Goal: Download file/media: Obtain a digital file from the website

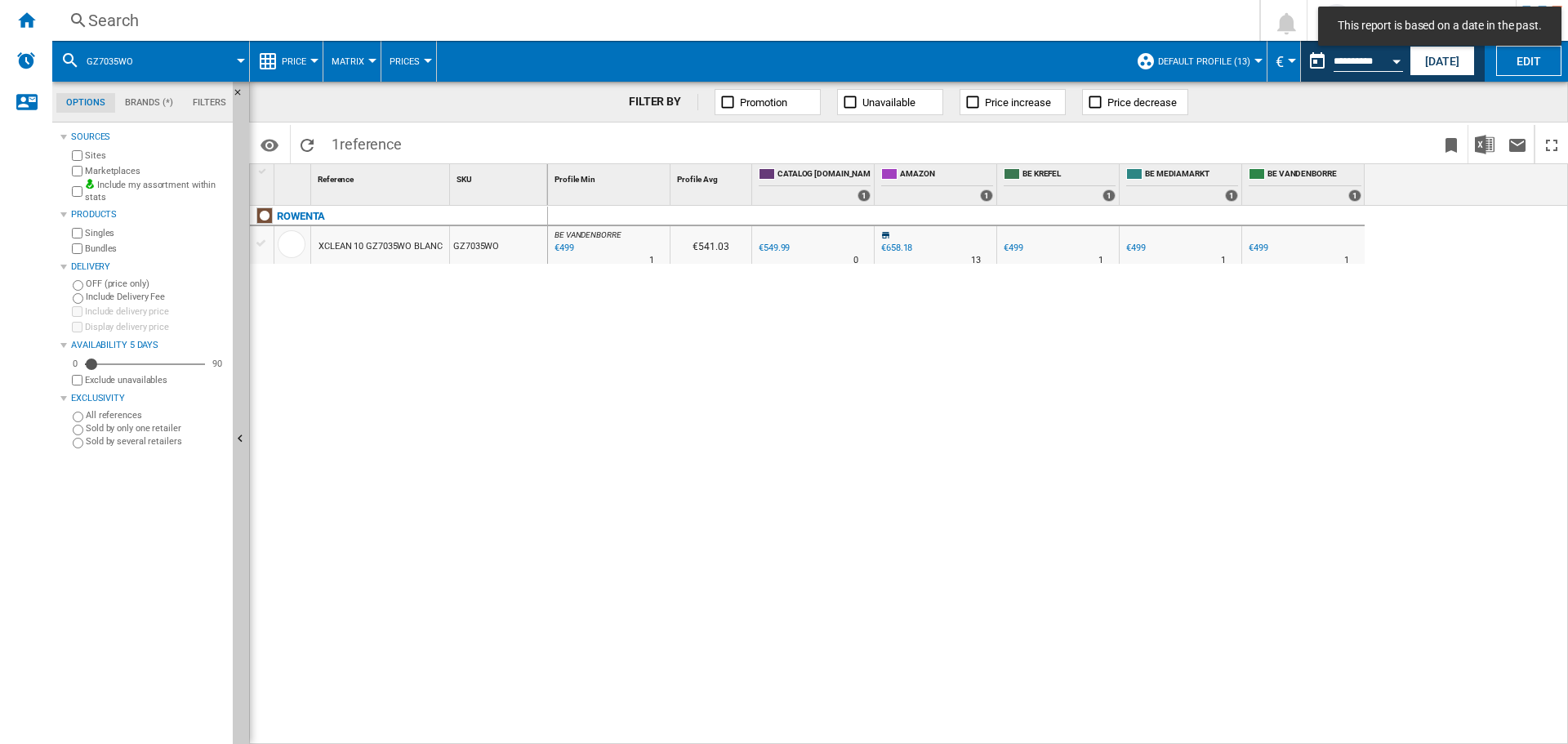
click at [100, 174] on label "Marketplaces" at bounding box center [155, 171] width 141 height 12
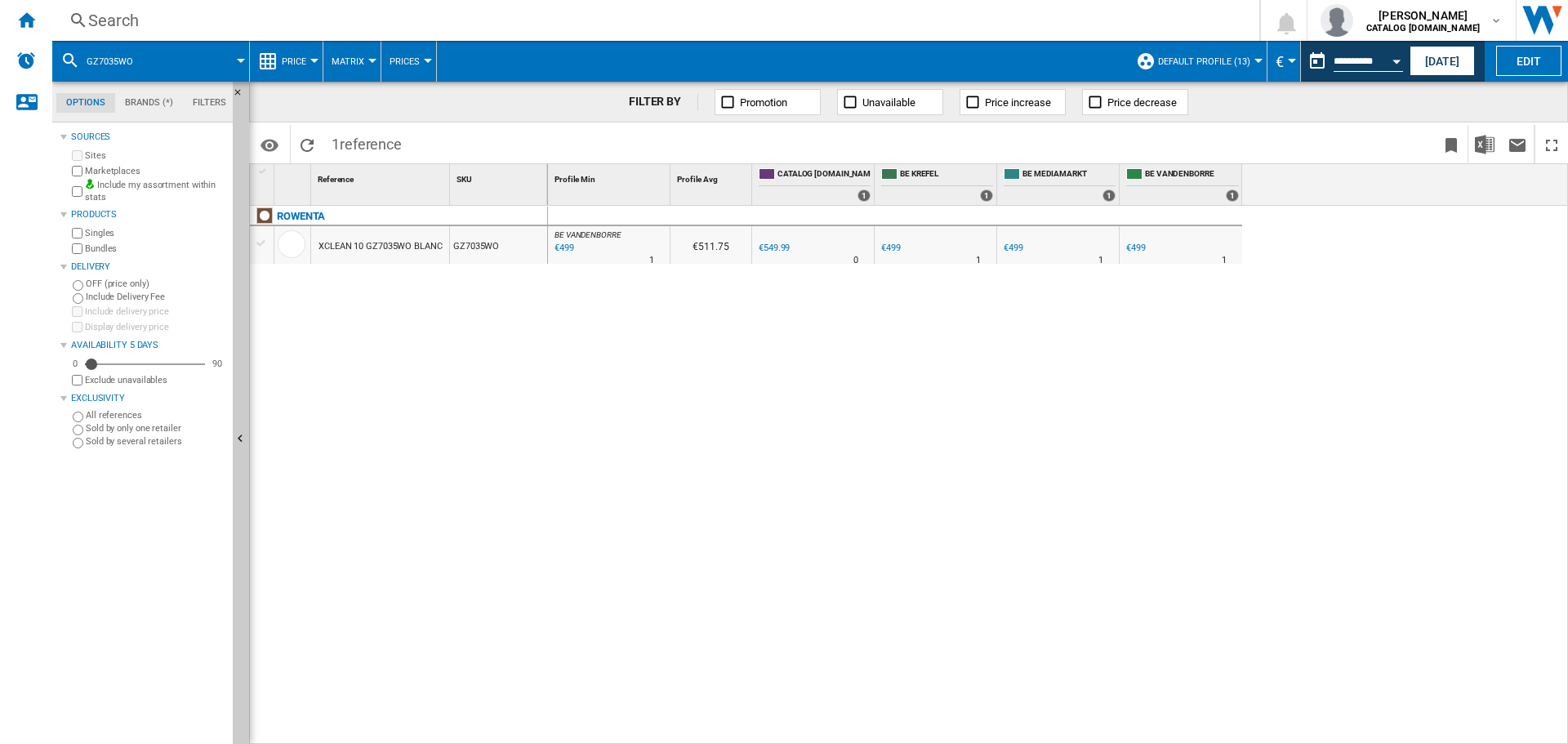
click at [1228, 59] on span "Default profile (13)" at bounding box center [1204, 61] width 93 height 11
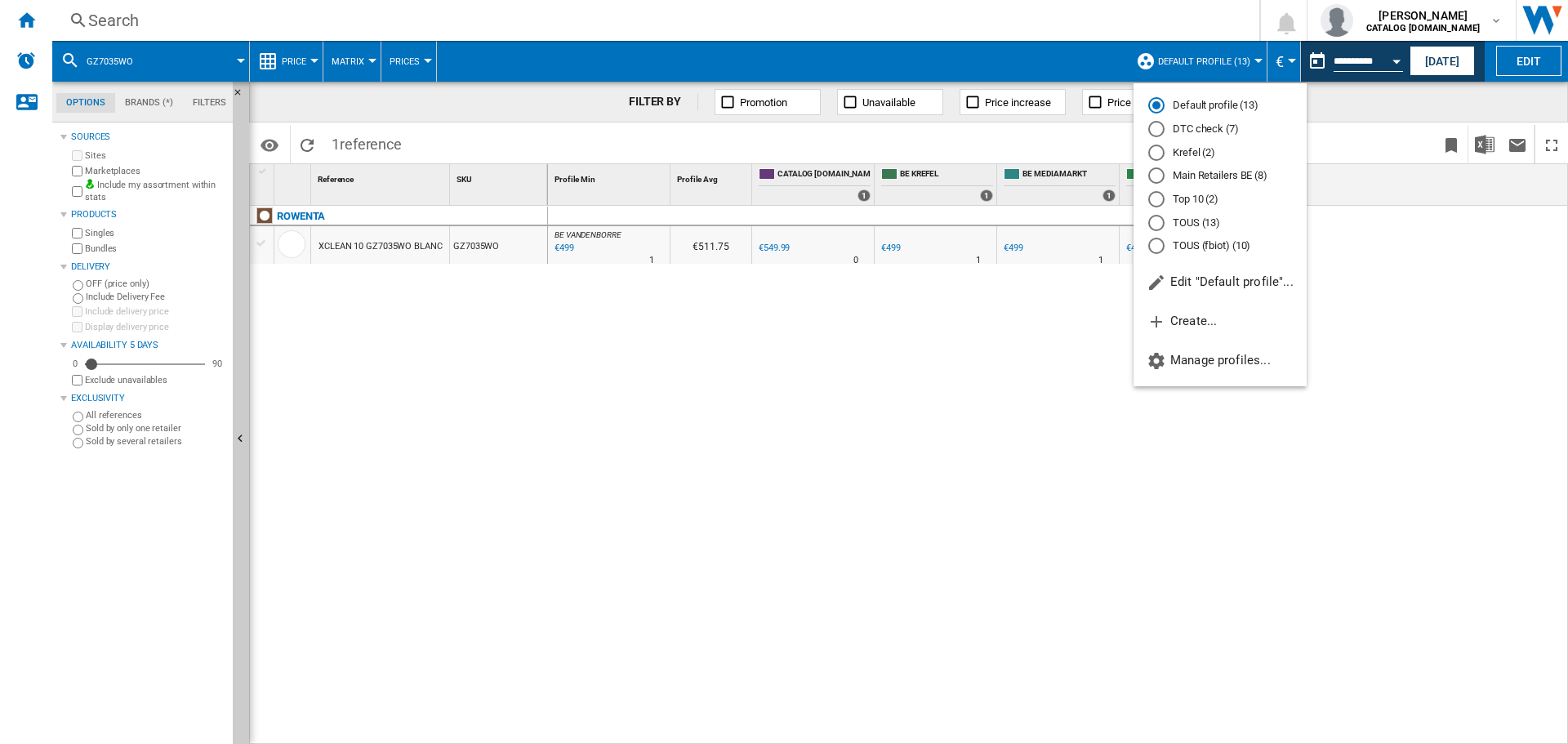
click at [20, 23] on md-backdrop at bounding box center [784, 372] width 1568 height 744
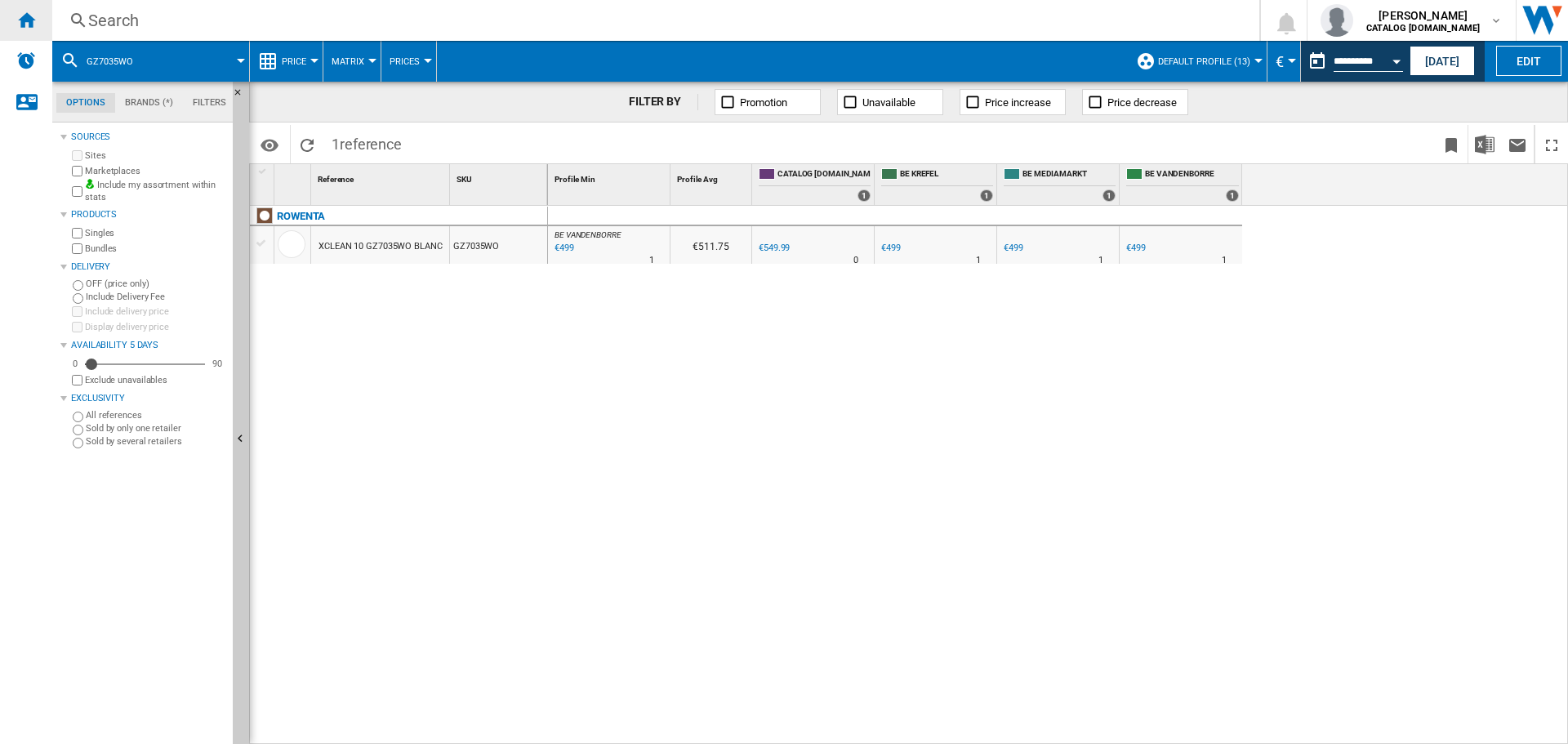
click at [25, 23] on ng-md-icon "Home" at bounding box center [26, 20] width 20 height 20
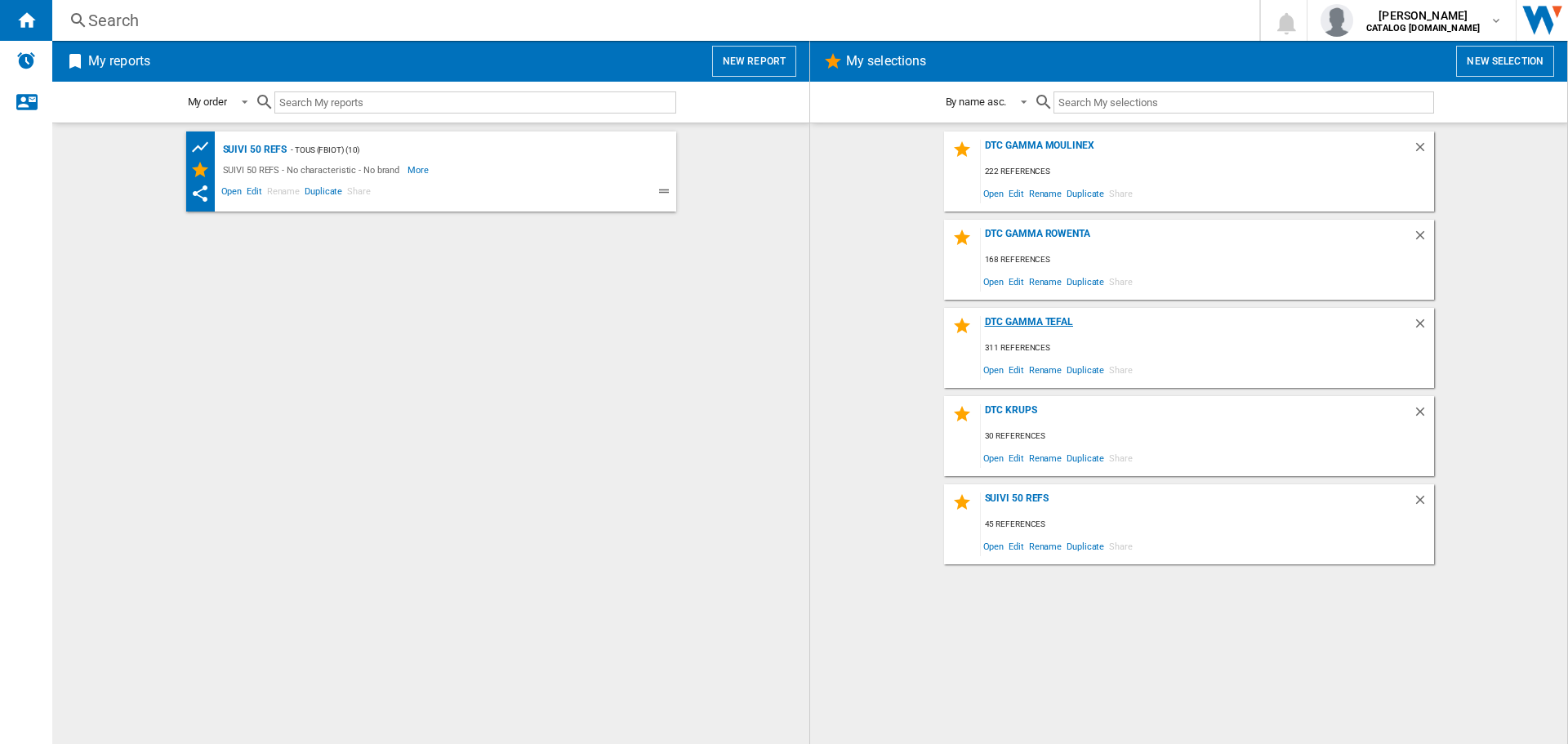
click at [1004, 325] on div "DTC GAMMA TEFAL" at bounding box center [1196, 327] width 432 height 22
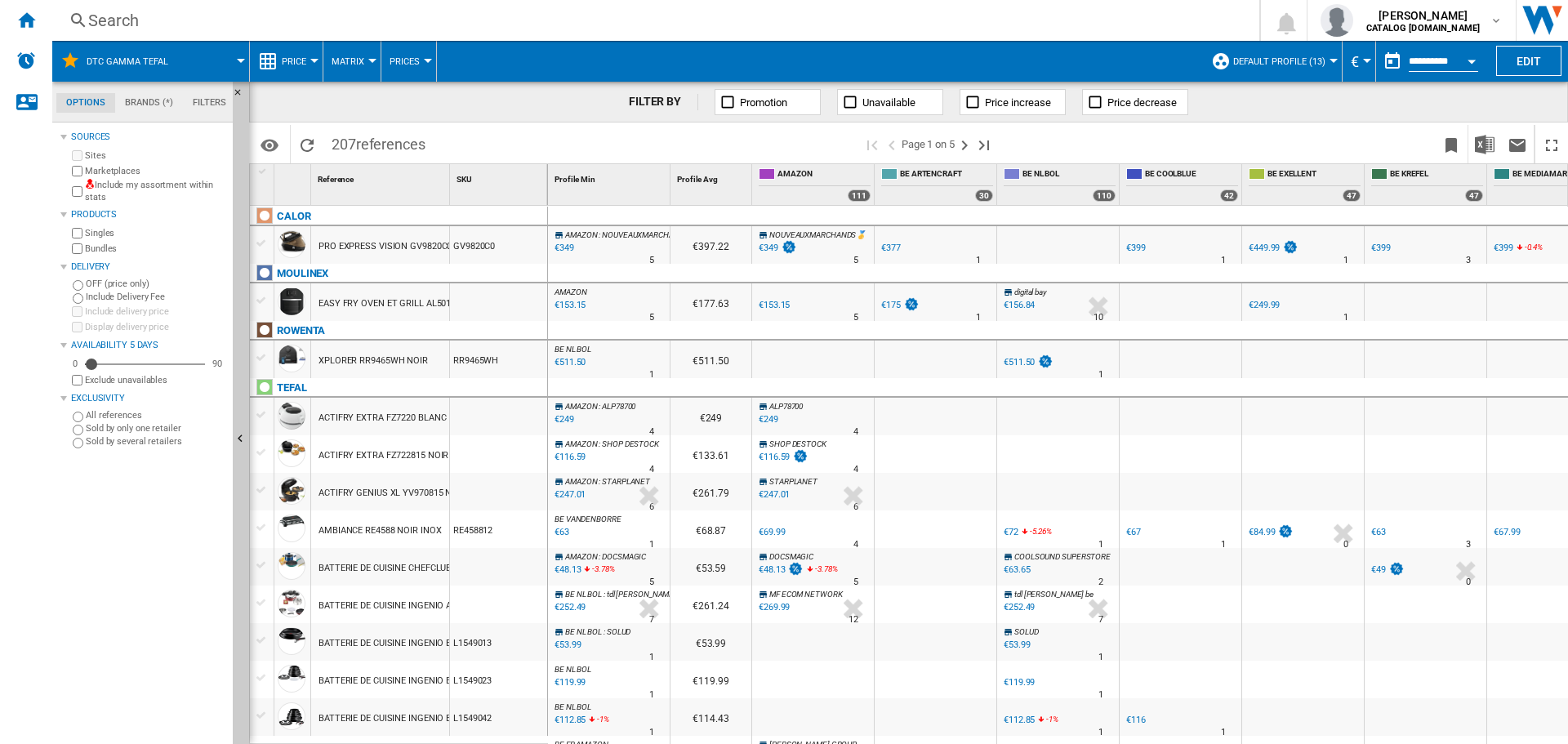
click at [1233, 67] on button "Default profile (13)" at bounding box center [1282, 61] width 101 height 41
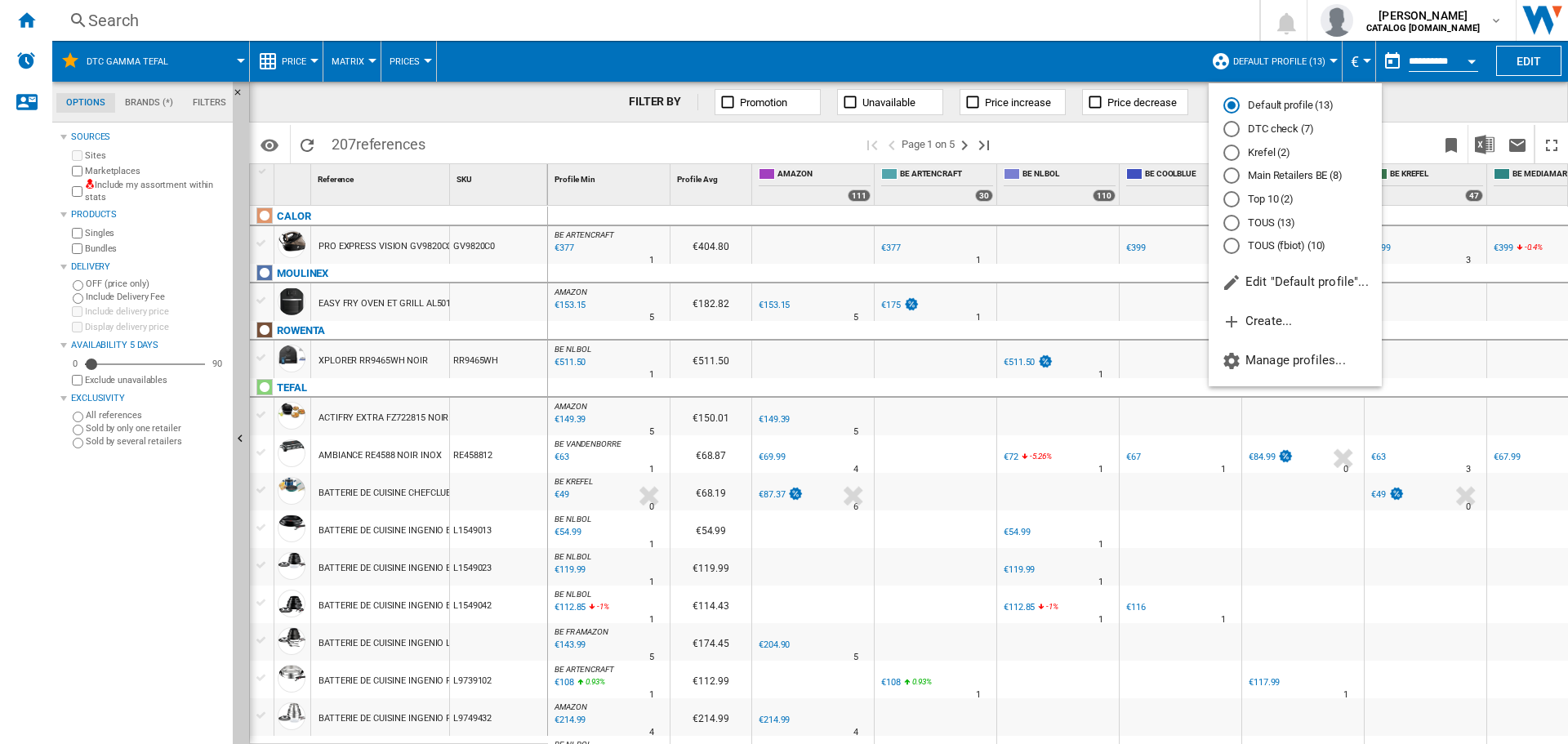
click at [1256, 131] on md-radio-button "DTC check (7)" at bounding box center [1294, 129] width 143 height 15
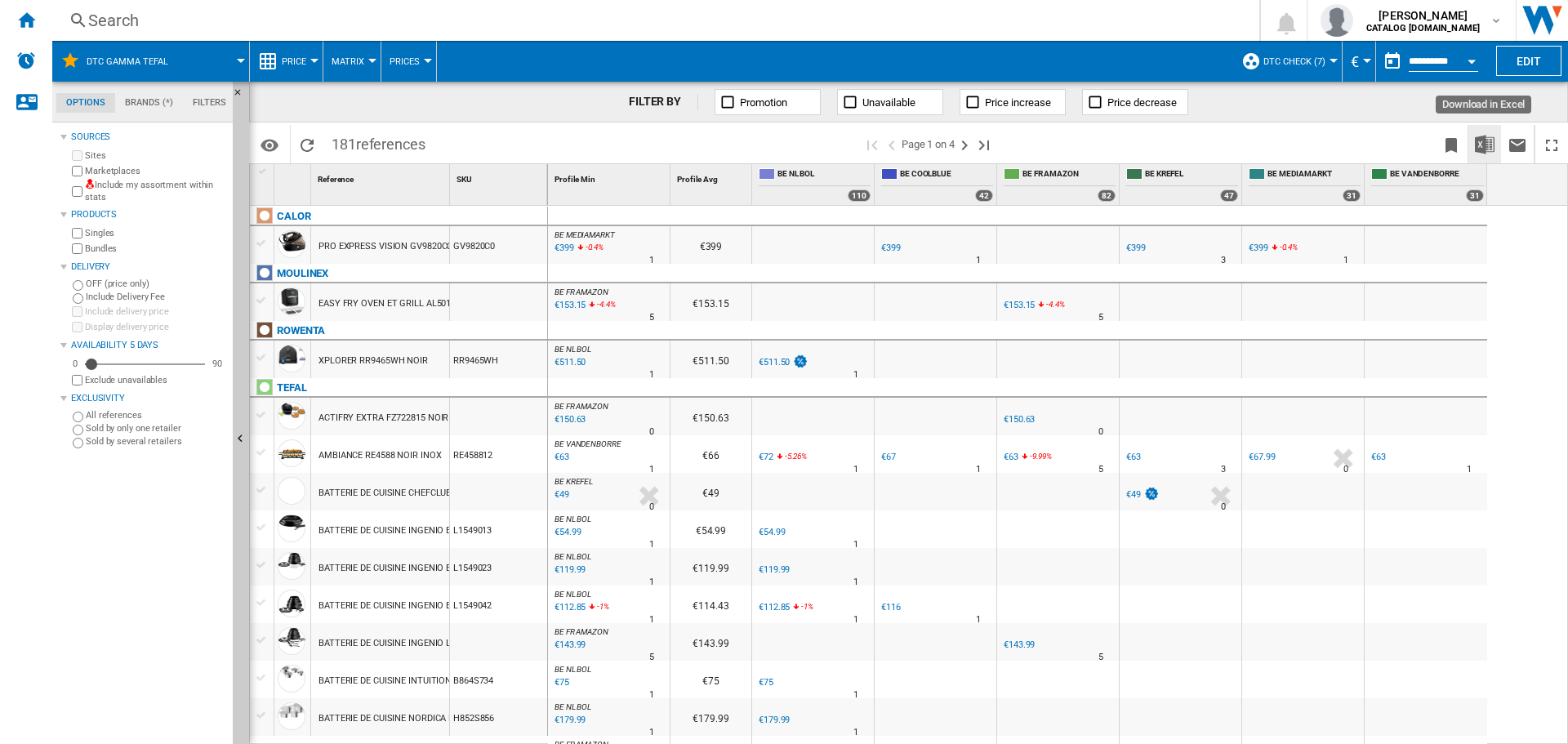
click at [1483, 143] on img "Download in Excel" at bounding box center [1484, 144] width 20 height 20
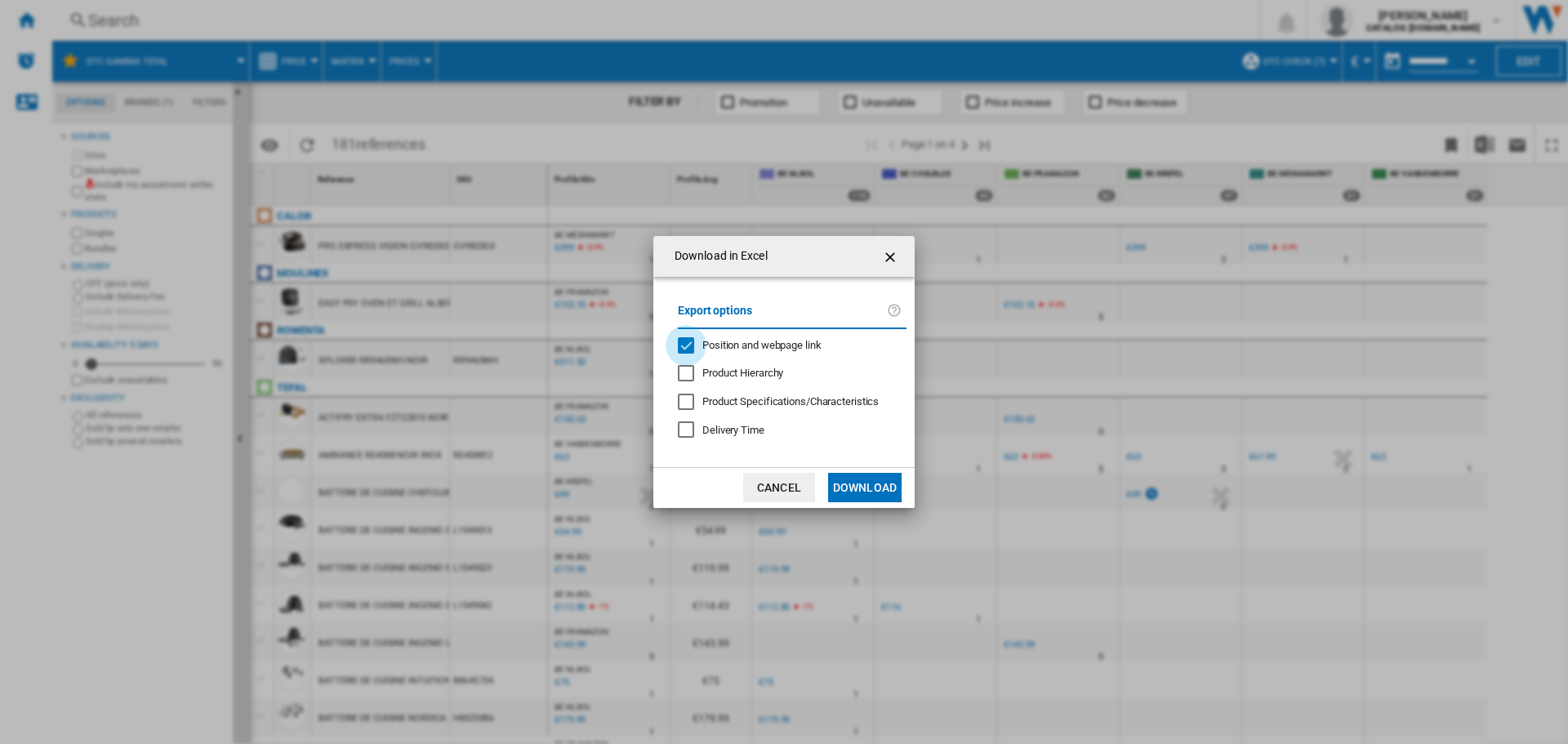
click at [682, 347] on div "Position and webpage link" at bounding box center [686, 345] width 16 height 16
click at [872, 491] on button "Download" at bounding box center [864, 487] width 74 height 29
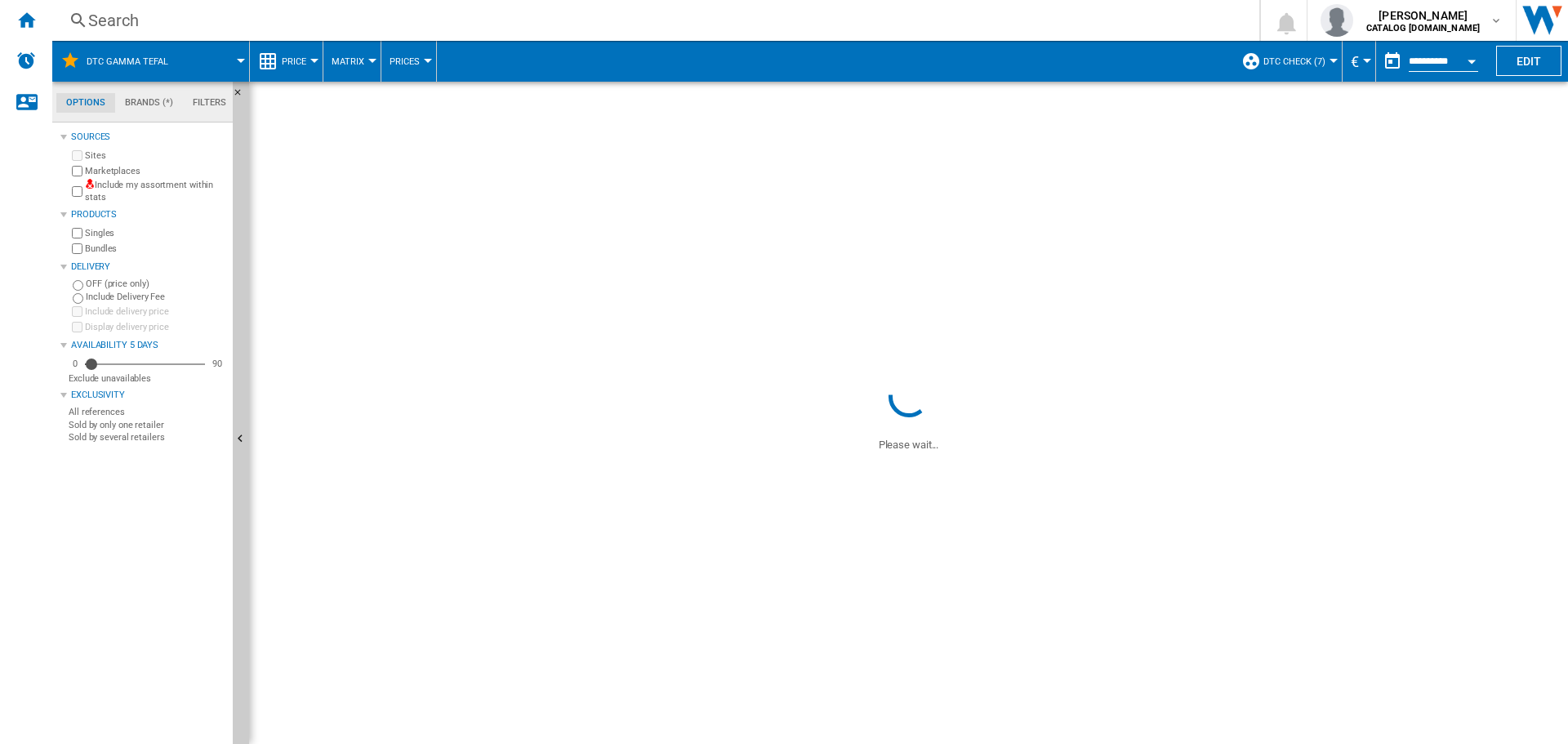
click at [118, 67] on button "DTC GAMMA TEFAL" at bounding box center [135, 61] width 98 height 41
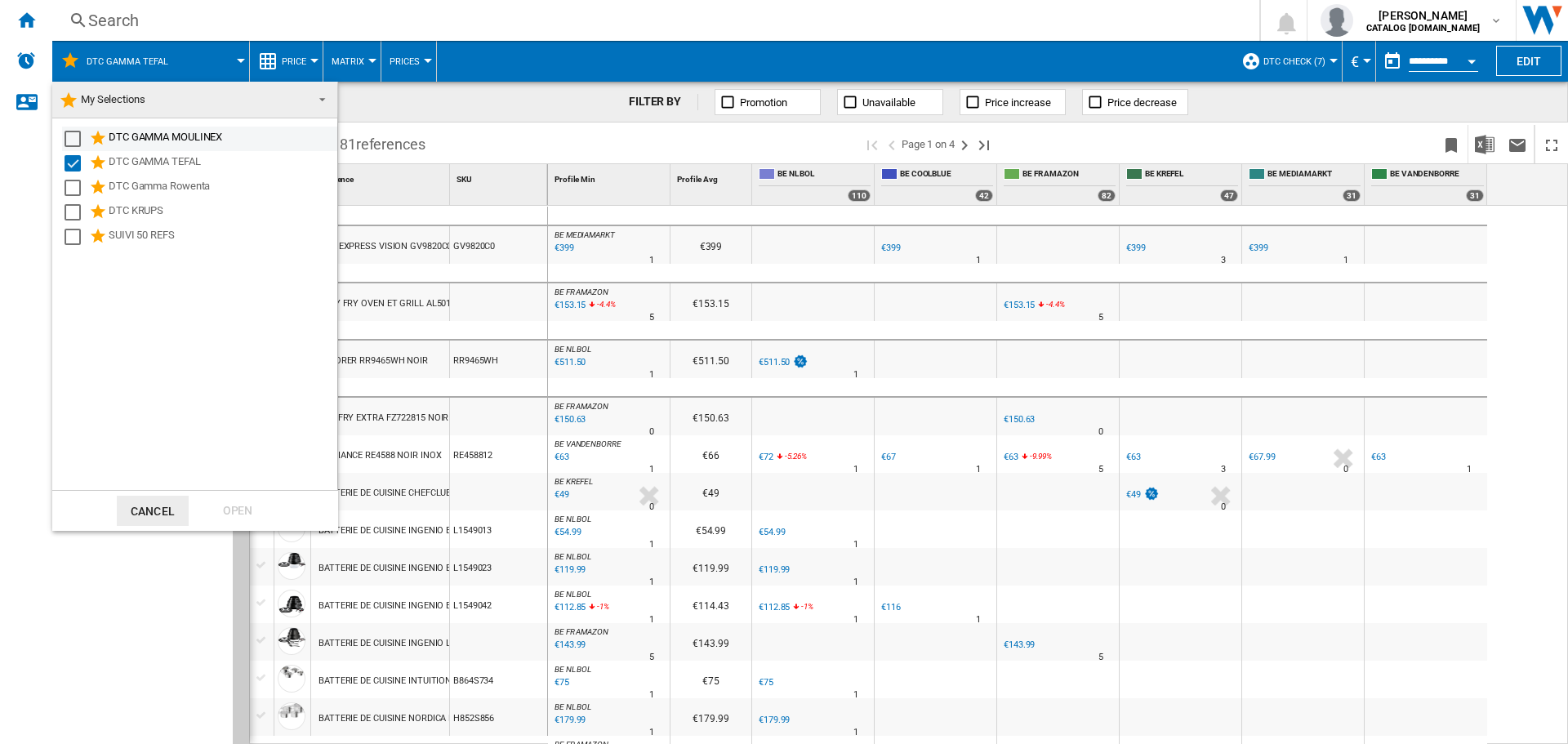
click at [69, 143] on div "Select" at bounding box center [72, 139] width 16 height 16
click at [73, 190] on div "Select" at bounding box center [72, 188] width 16 height 16
drag, startPoint x: 71, startPoint y: 161, endPoint x: 73, endPoint y: 144, distance: 17.1
click at [71, 158] on div "Select" at bounding box center [72, 163] width 16 height 16
click at [73, 139] on div "Select" at bounding box center [72, 139] width 16 height 16
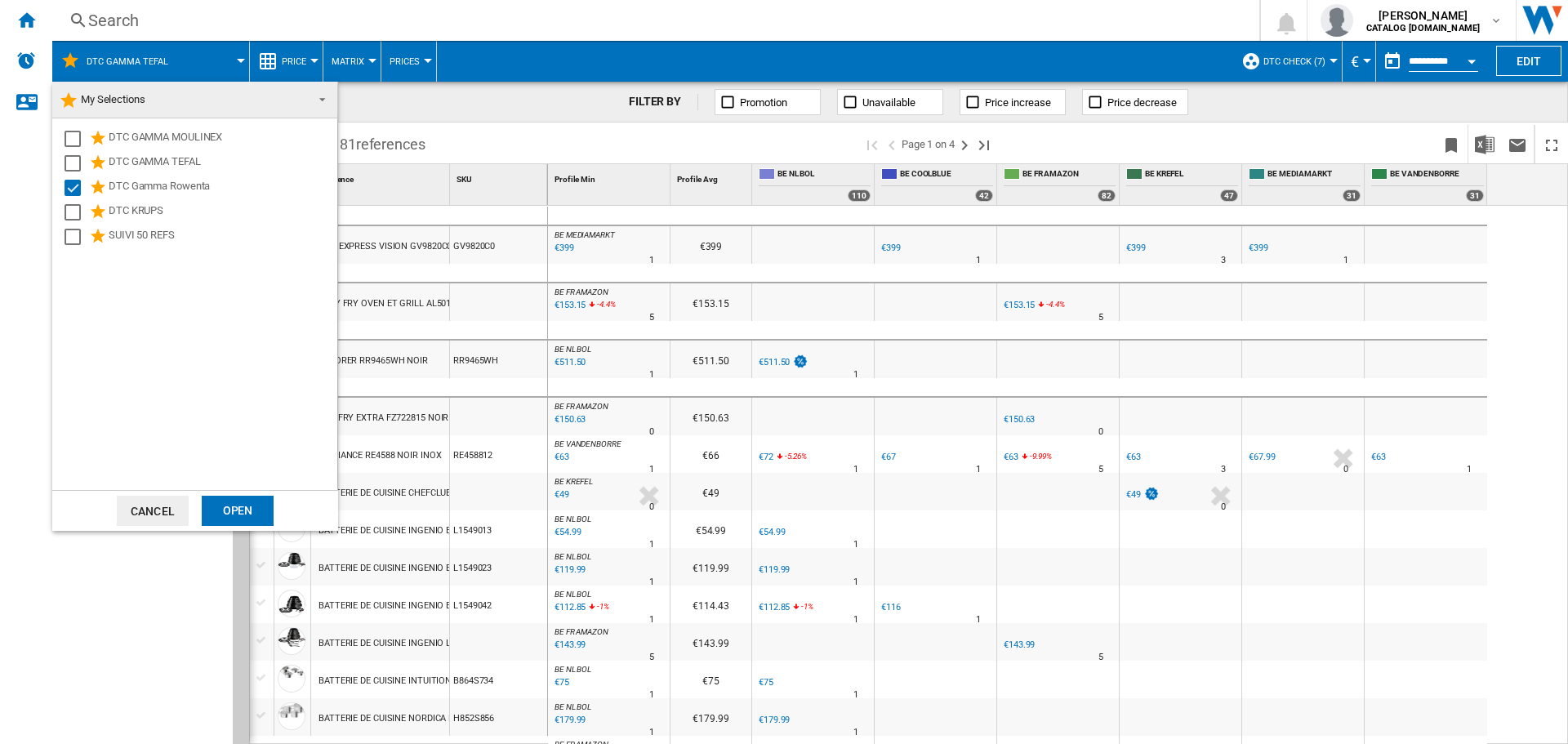
click at [264, 515] on div "Open" at bounding box center [238, 511] width 72 height 30
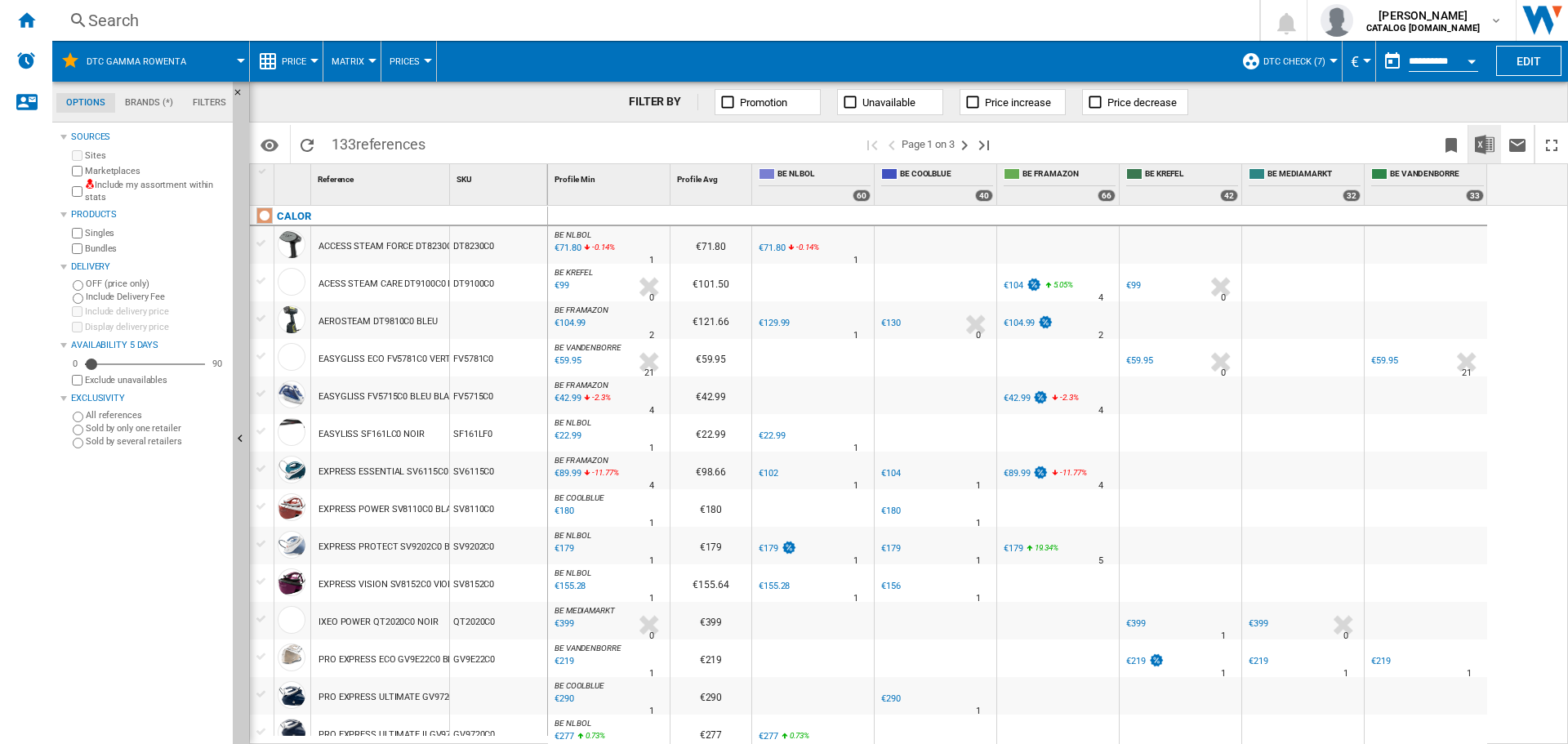
click at [1484, 145] on img "Download in Excel" at bounding box center [1484, 144] width 20 height 20
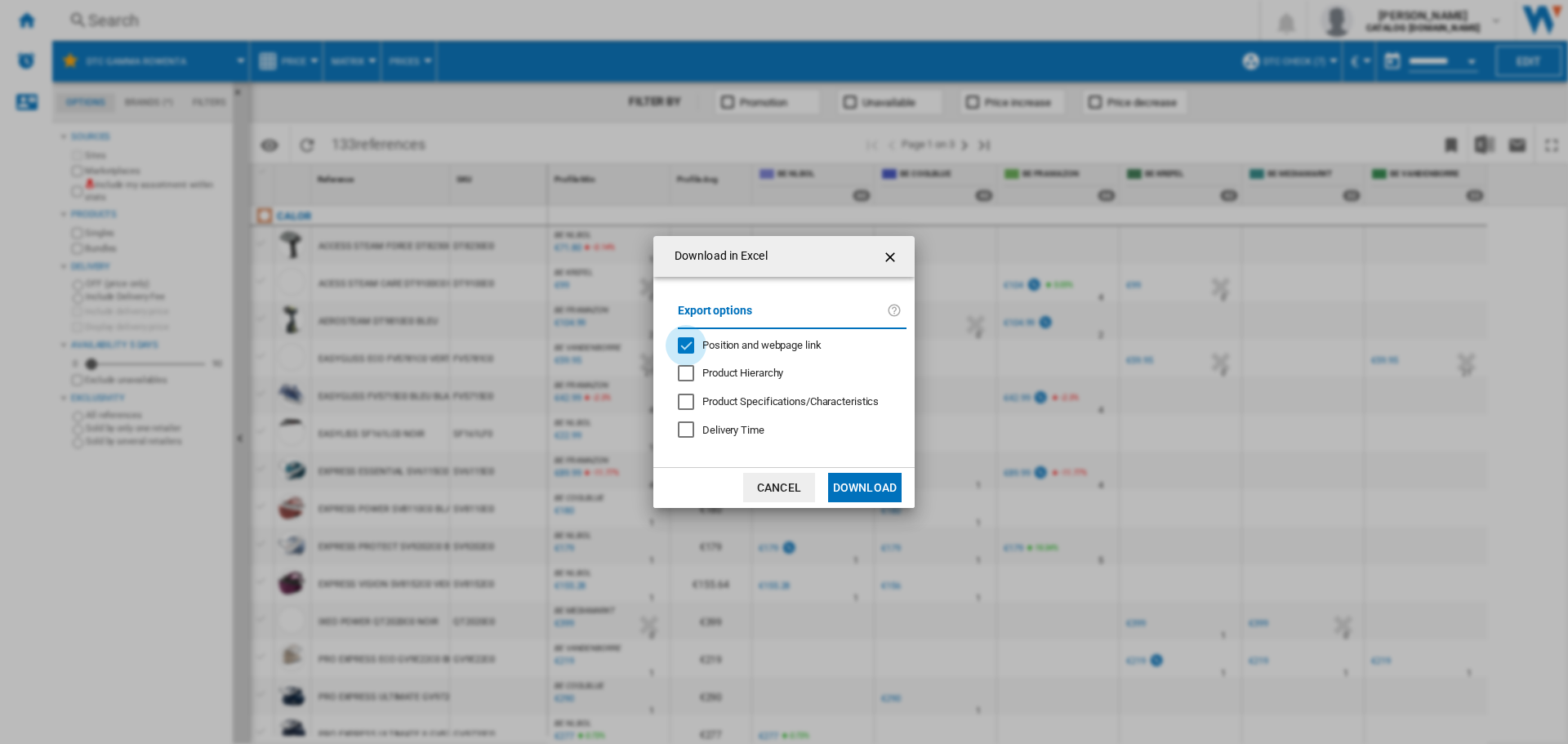
click at [694, 345] on div "Position and webpage link" at bounding box center [686, 345] width 16 height 16
click at [886, 484] on button "Download" at bounding box center [864, 487] width 74 height 29
